Goal: Obtain resource: Download file/media

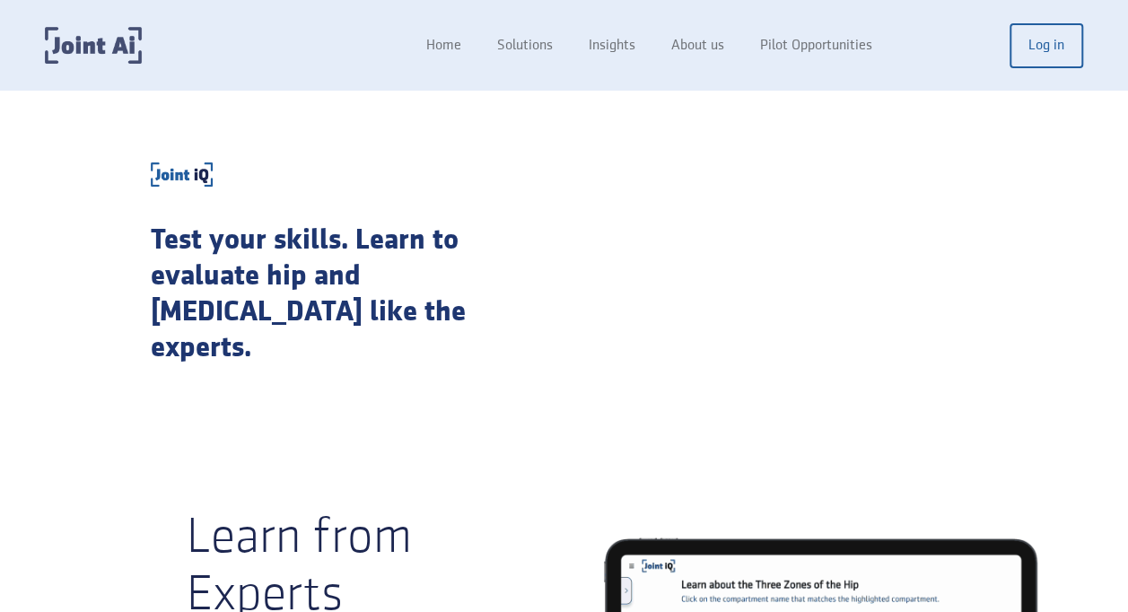
click at [106, 41] on img "home" at bounding box center [93, 45] width 97 height 37
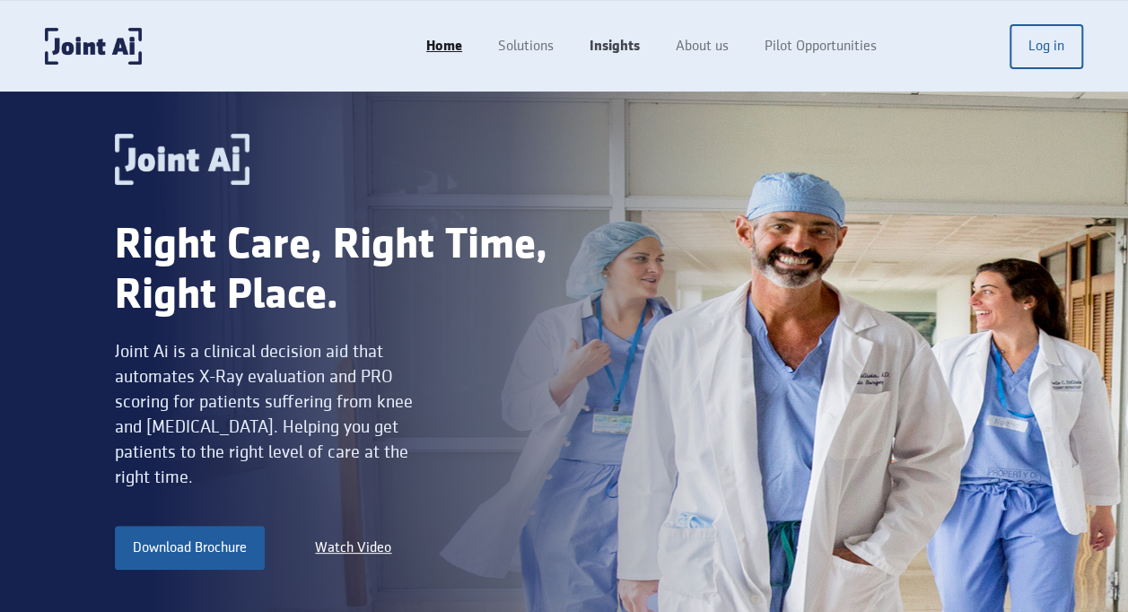
click at [620, 46] on link "Insights" at bounding box center [615, 47] width 86 height 34
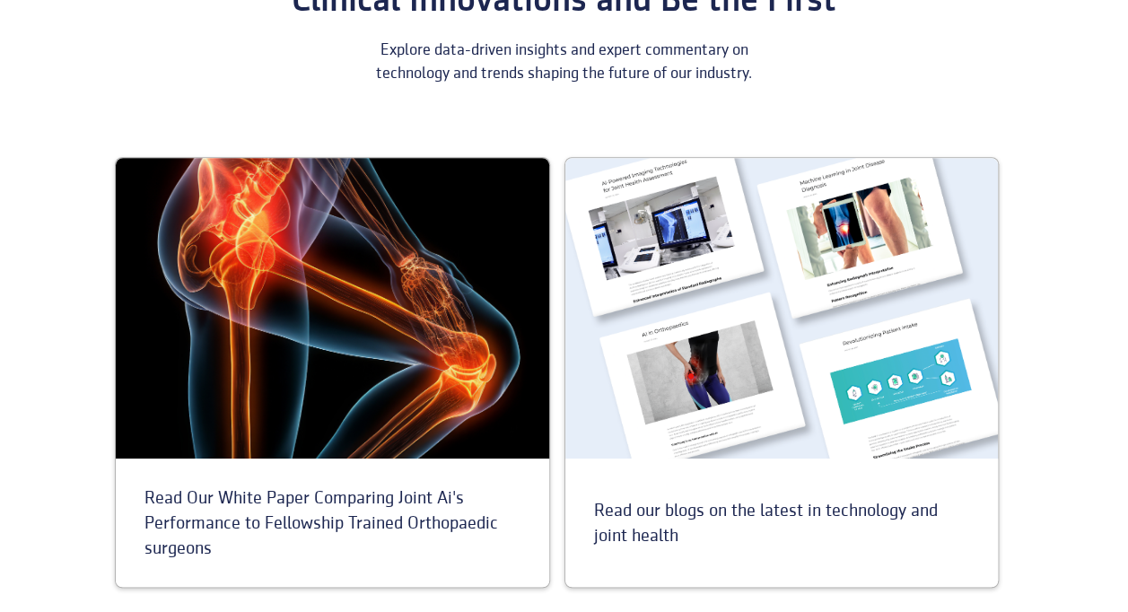
scroll to position [534, 0]
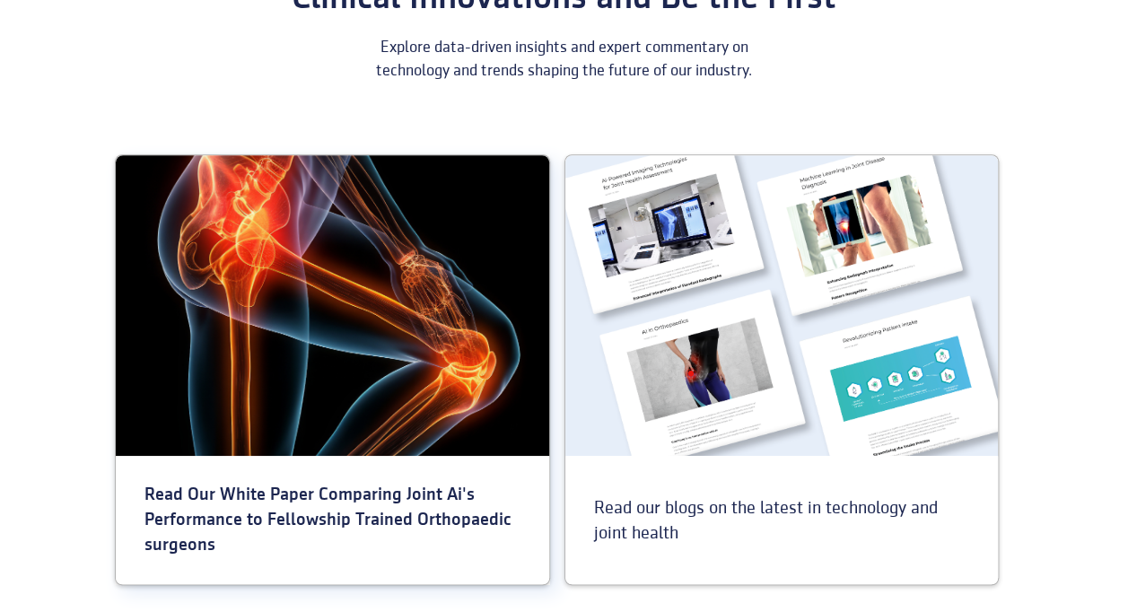
click at [279, 390] on div at bounding box center [332, 305] width 433 height 301
